Goal: Information Seeking & Learning: Learn about a topic

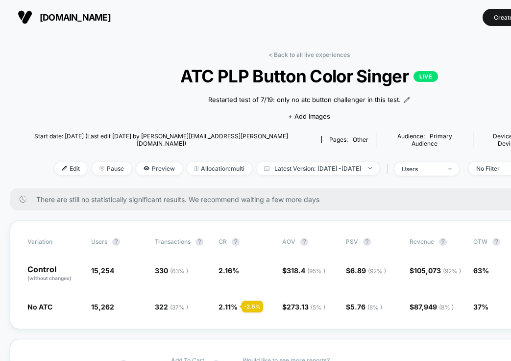
click at [60, 17] on span "[DOMAIN_NAME]" at bounding box center [75, 17] width 71 height 10
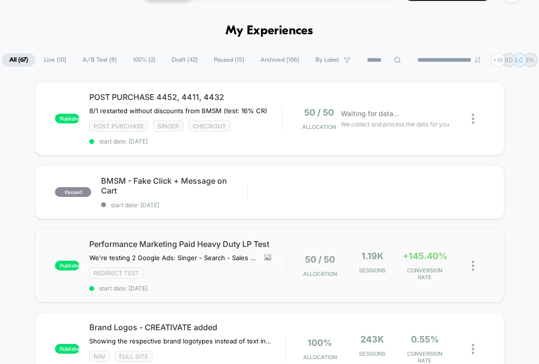
scroll to position [30, 0]
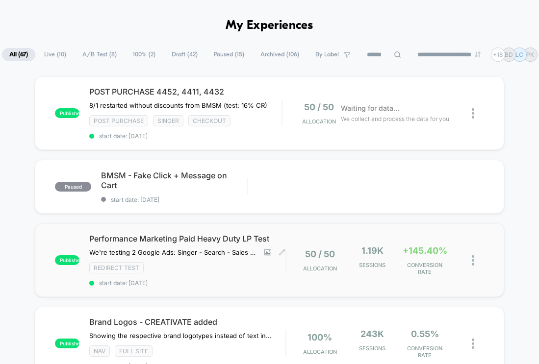
click at [232, 252] on div "Performance Marketing Paid Heavy Duty LP Test We're testing 2 Google Ads: Singe…" at bounding box center [187, 260] width 196 height 53
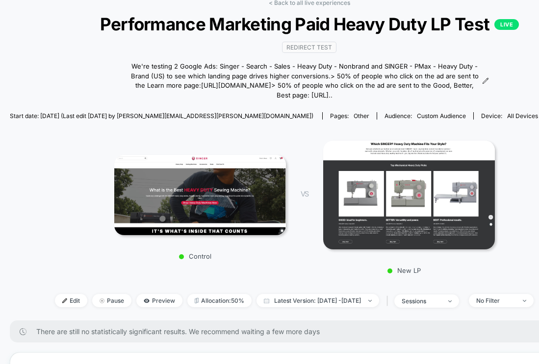
scroll to position [47, 0]
